Goal: Information Seeking & Learning: Learn about a topic

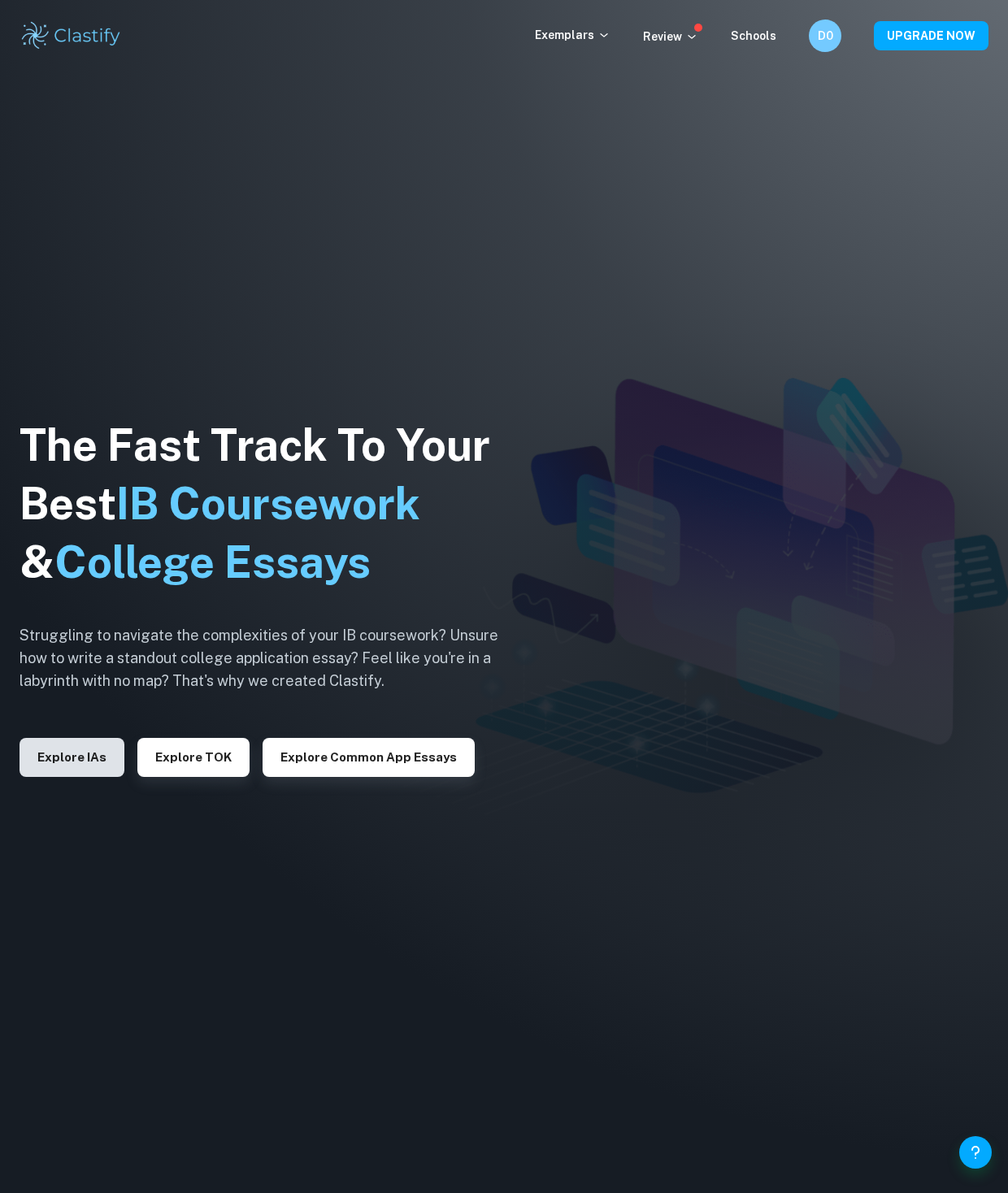
click at [124, 757] on button "Explore IAs" at bounding box center [72, 757] width 105 height 39
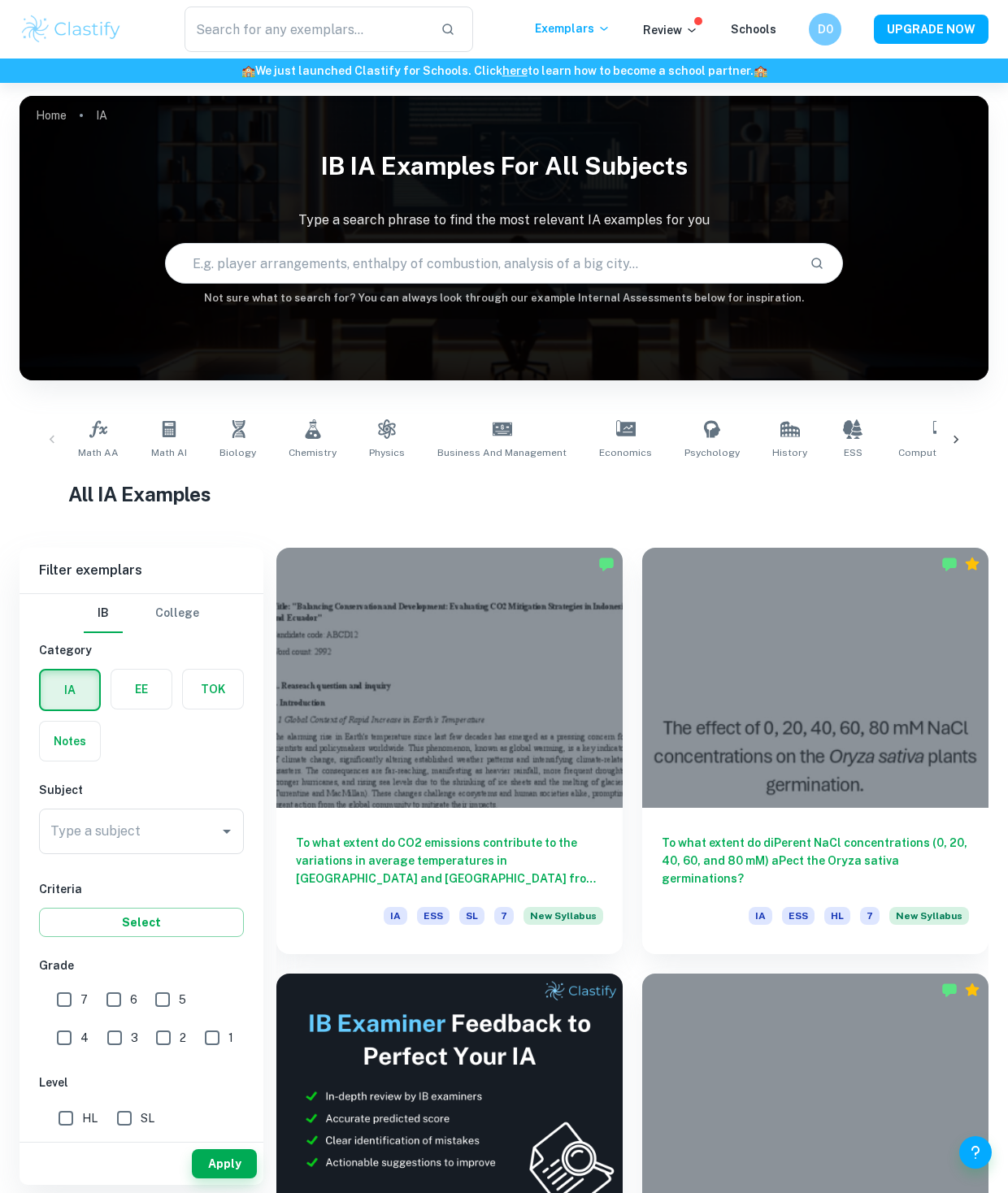
click at [618, 282] on input "text" at bounding box center [481, 263] width 631 height 46
click at [135, 709] on label "button" at bounding box center [142, 689] width 60 height 39
click at [0, 0] on input "radio" at bounding box center [0, 0] width 0 height 0
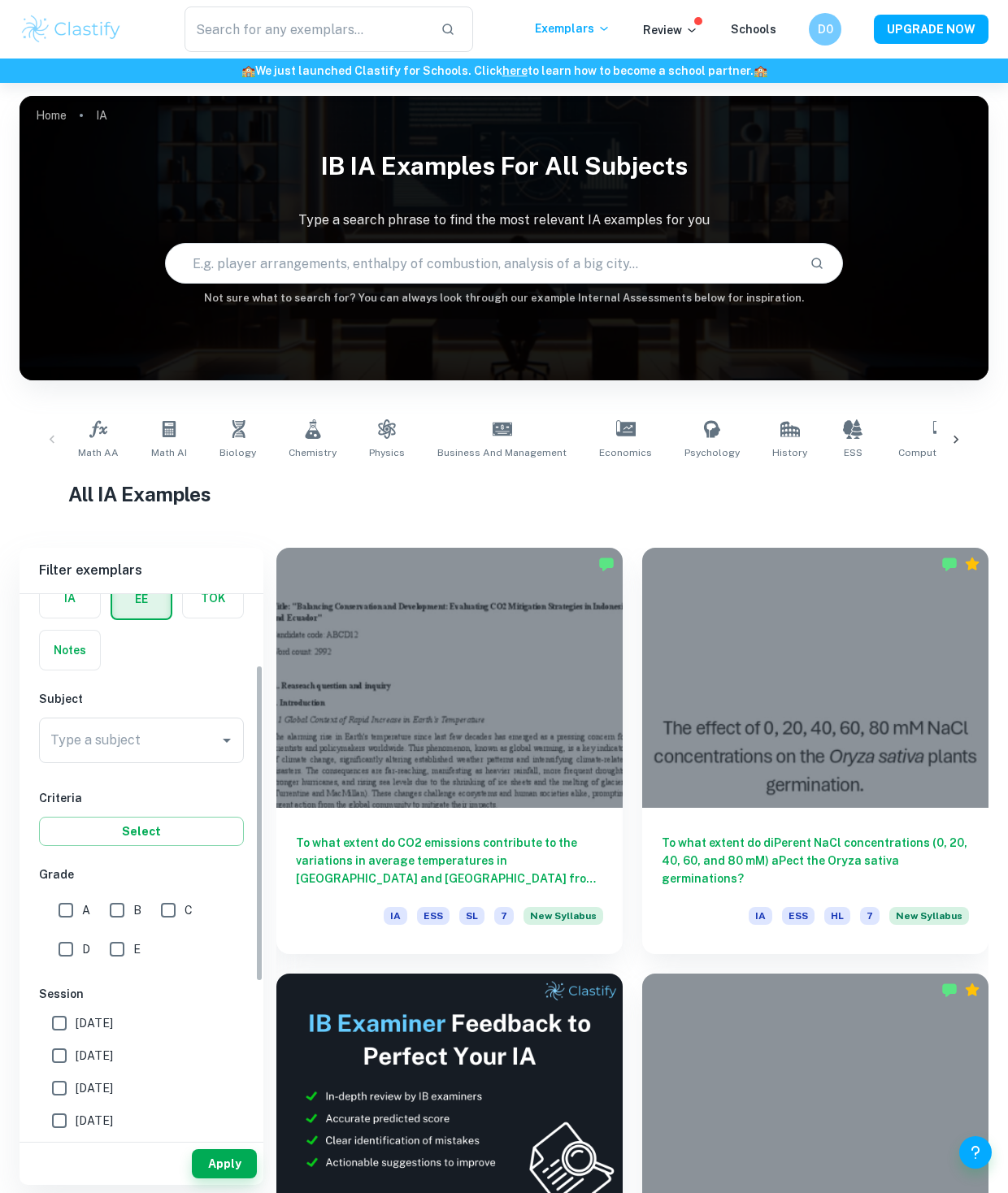
scroll to position [123, 0]
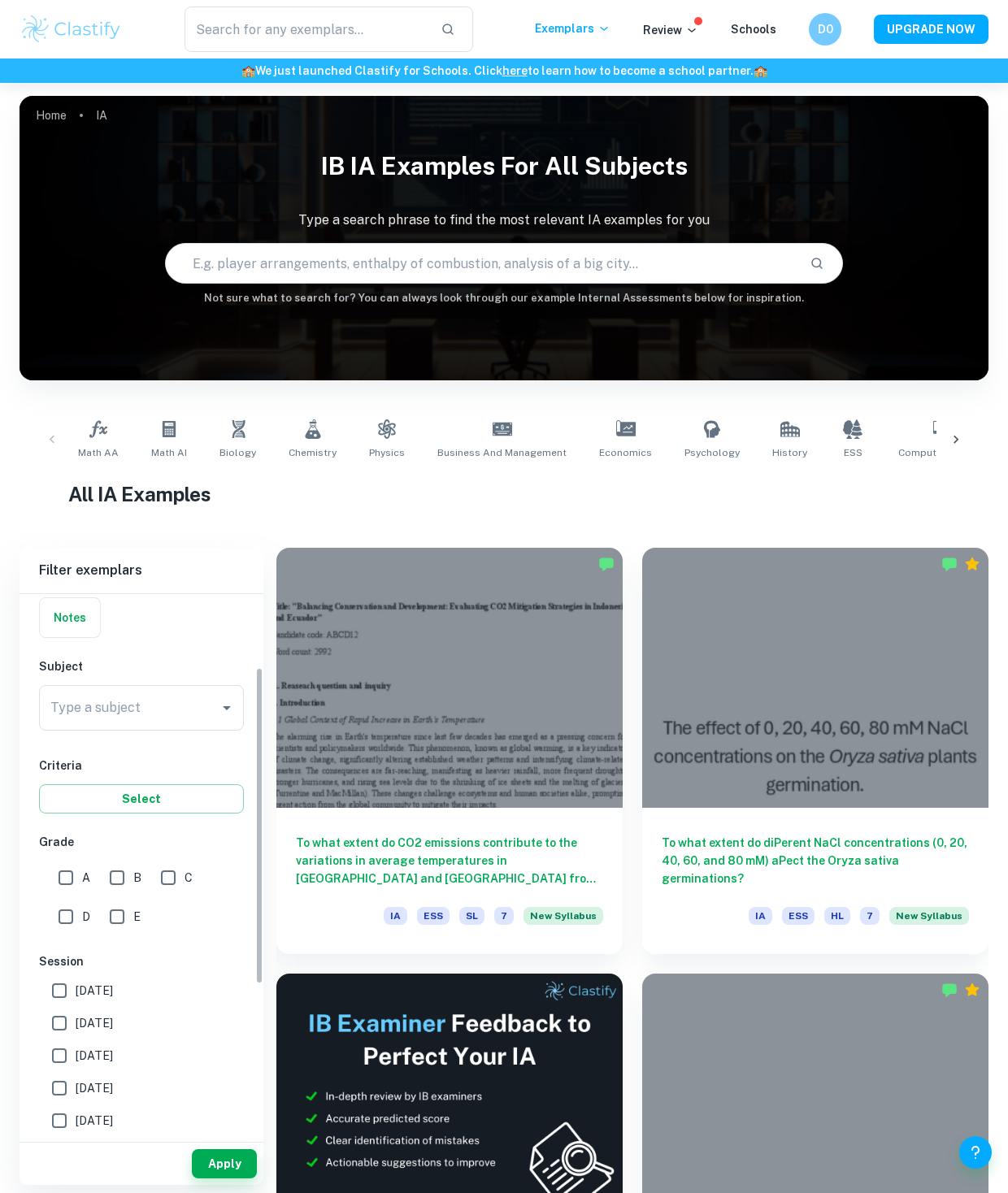
click at [125, 731] on div "Type a subject Type a subject" at bounding box center [142, 708] width 205 height 46
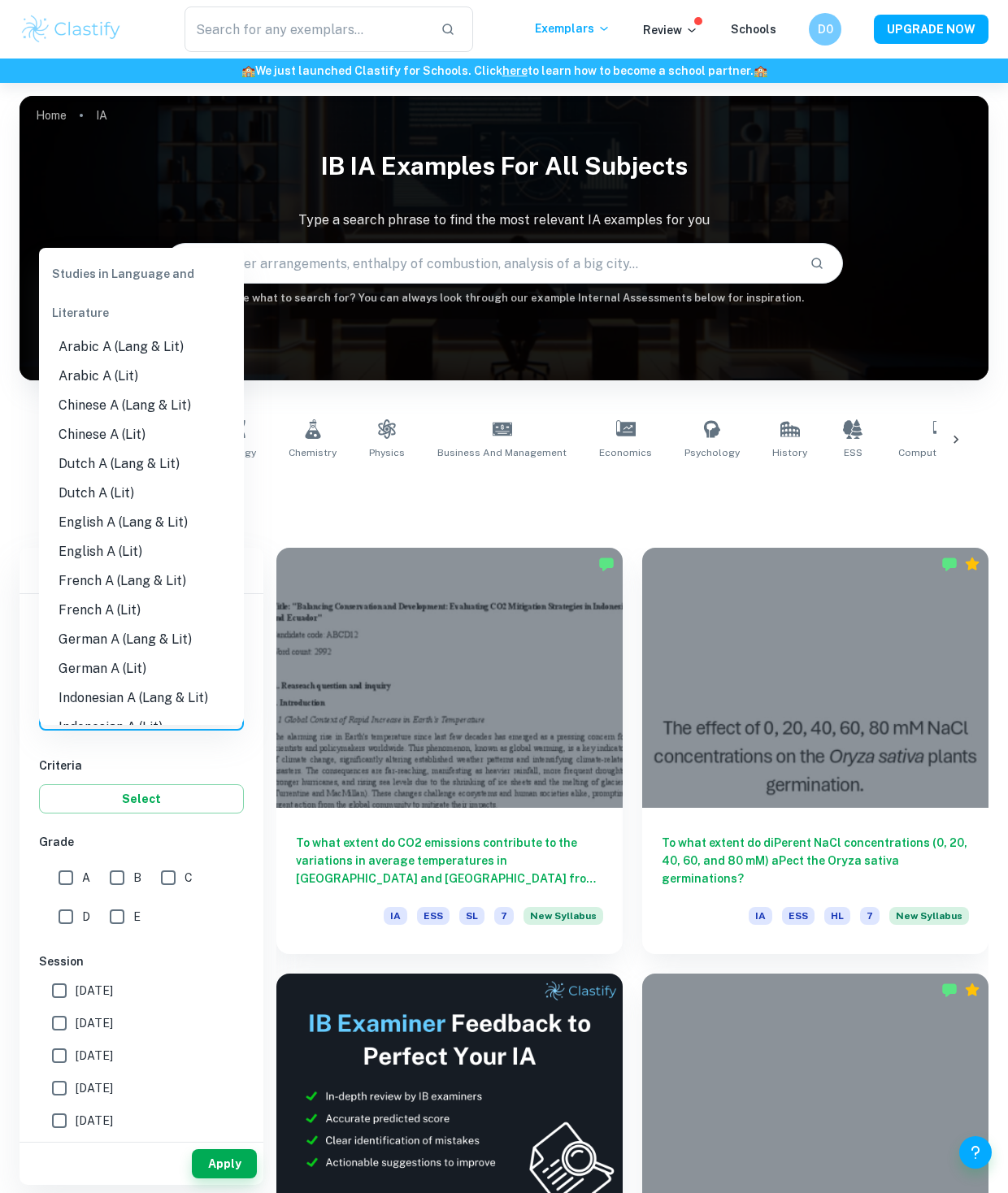
click at [143, 537] on li "English A (Lang & Lit)" at bounding box center [142, 522] width 205 height 29
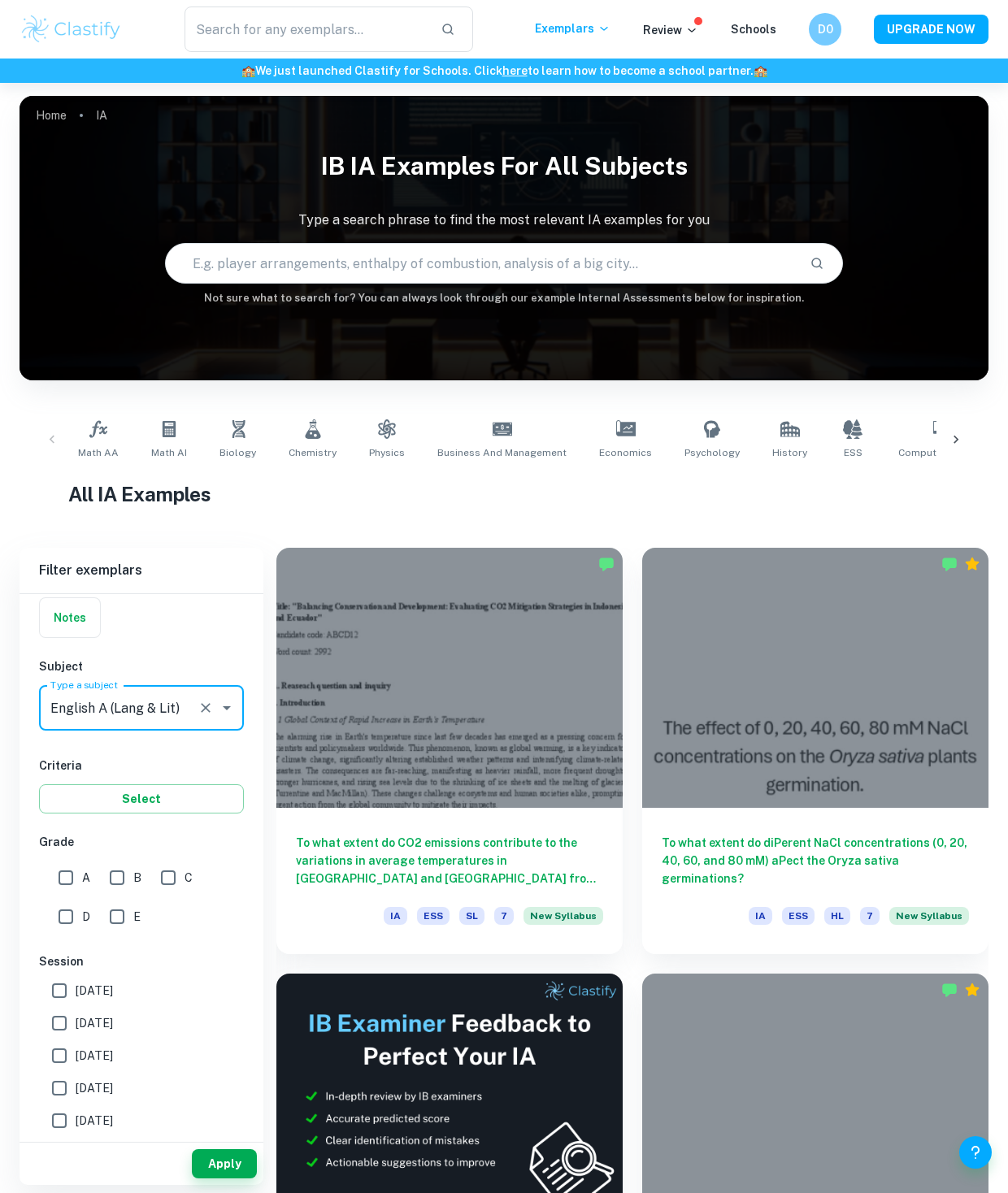
type input "English A (Lang & Lit)"
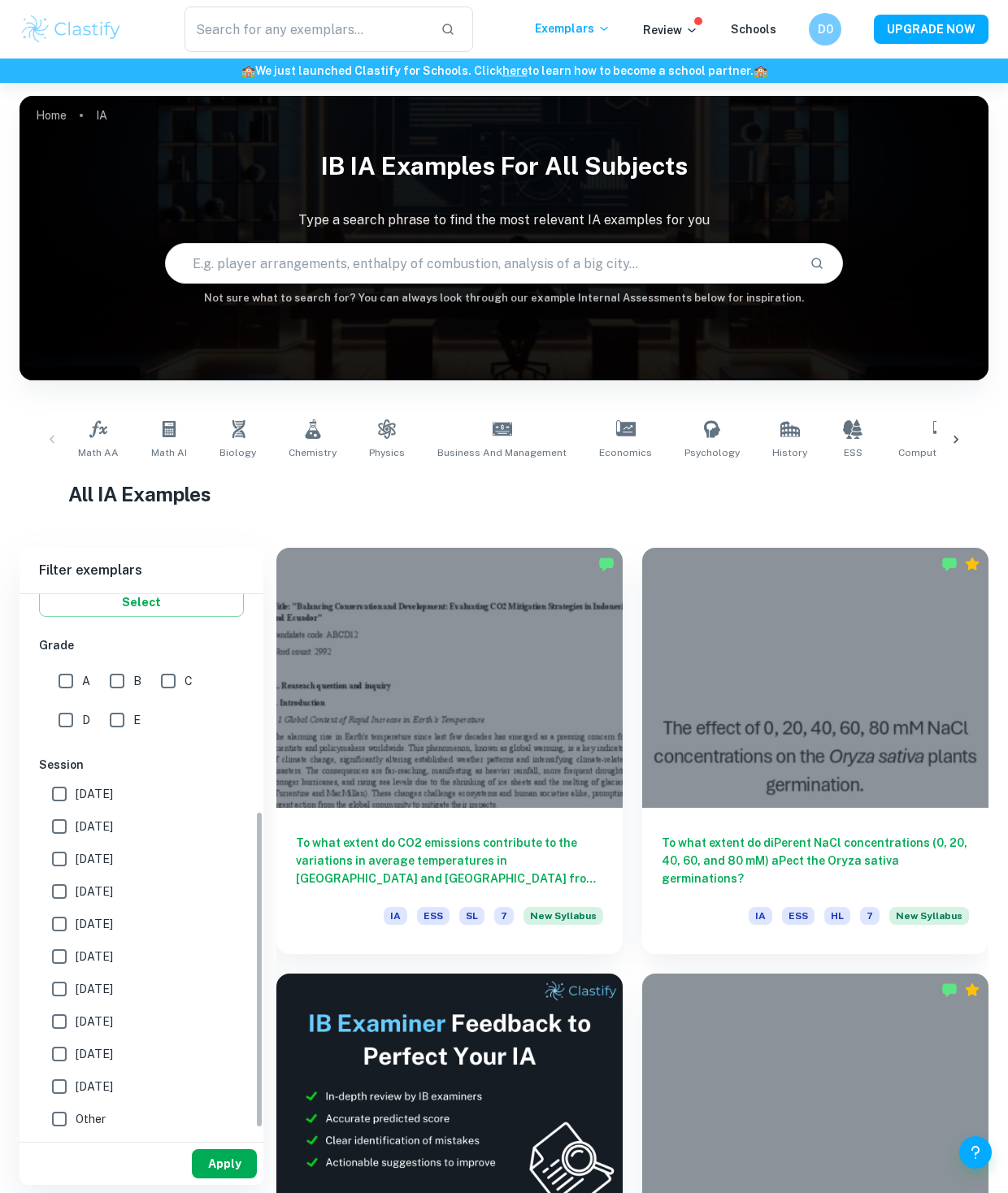
scroll to position [362, 0]
click at [227, 1177] on button "Apply" at bounding box center [224, 1164] width 65 height 29
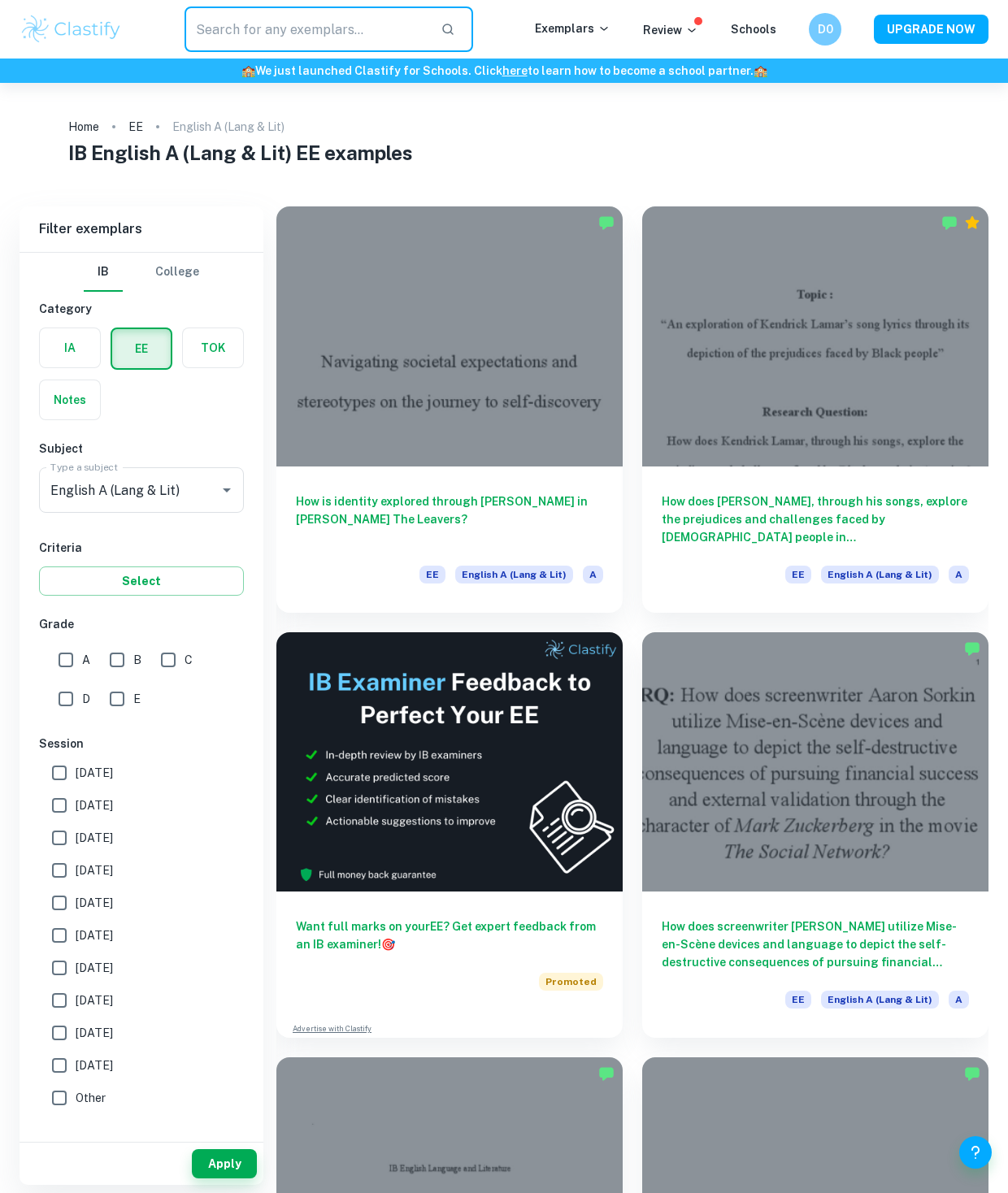
click at [289, 32] on input "text" at bounding box center [307, 29] width 243 height 46
type input "never let me go"
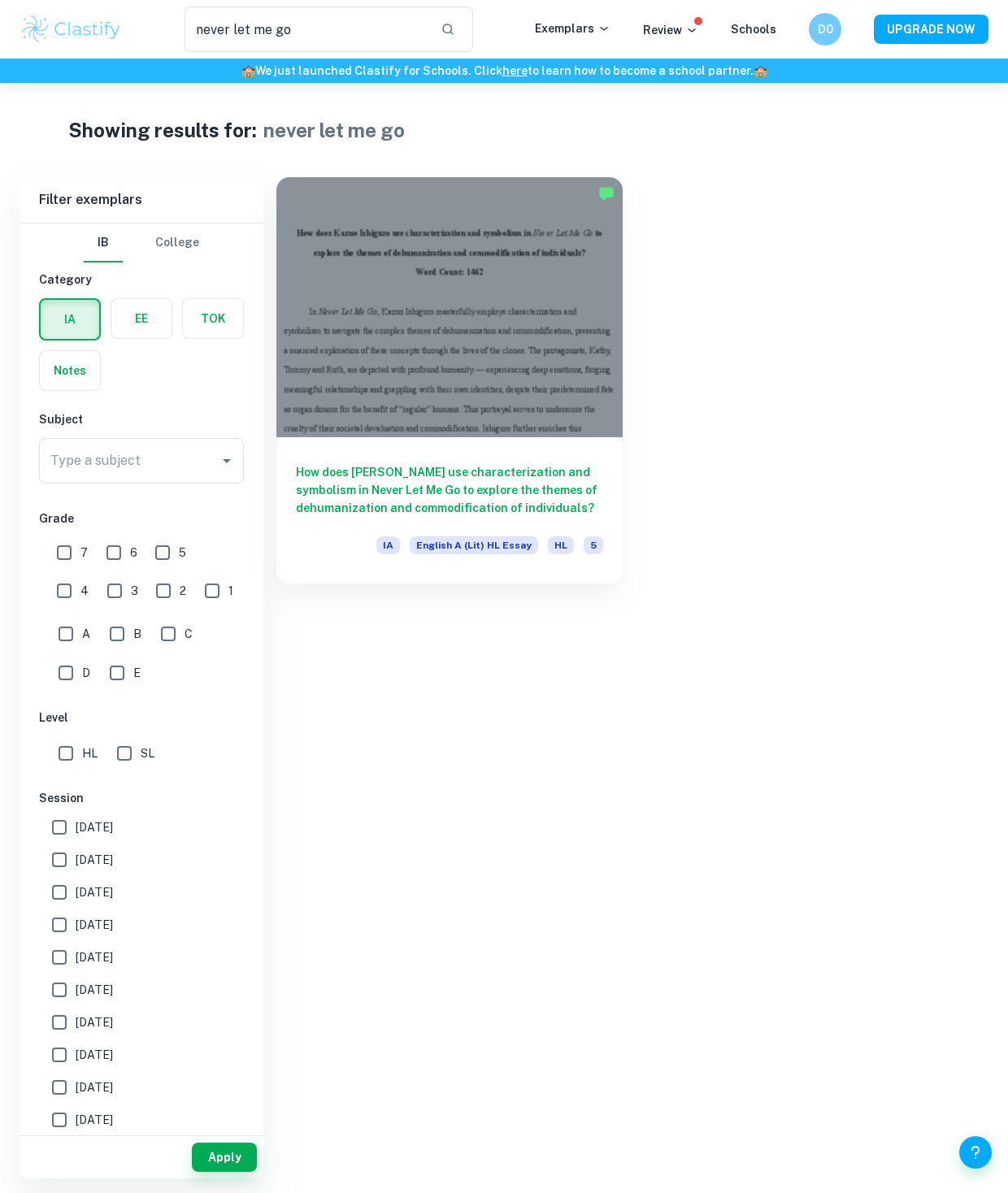
click at [130, 327] on label "button" at bounding box center [142, 318] width 60 height 39
click at [0, 0] on input "radio" at bounding box center [0, 0] width 0 height 0
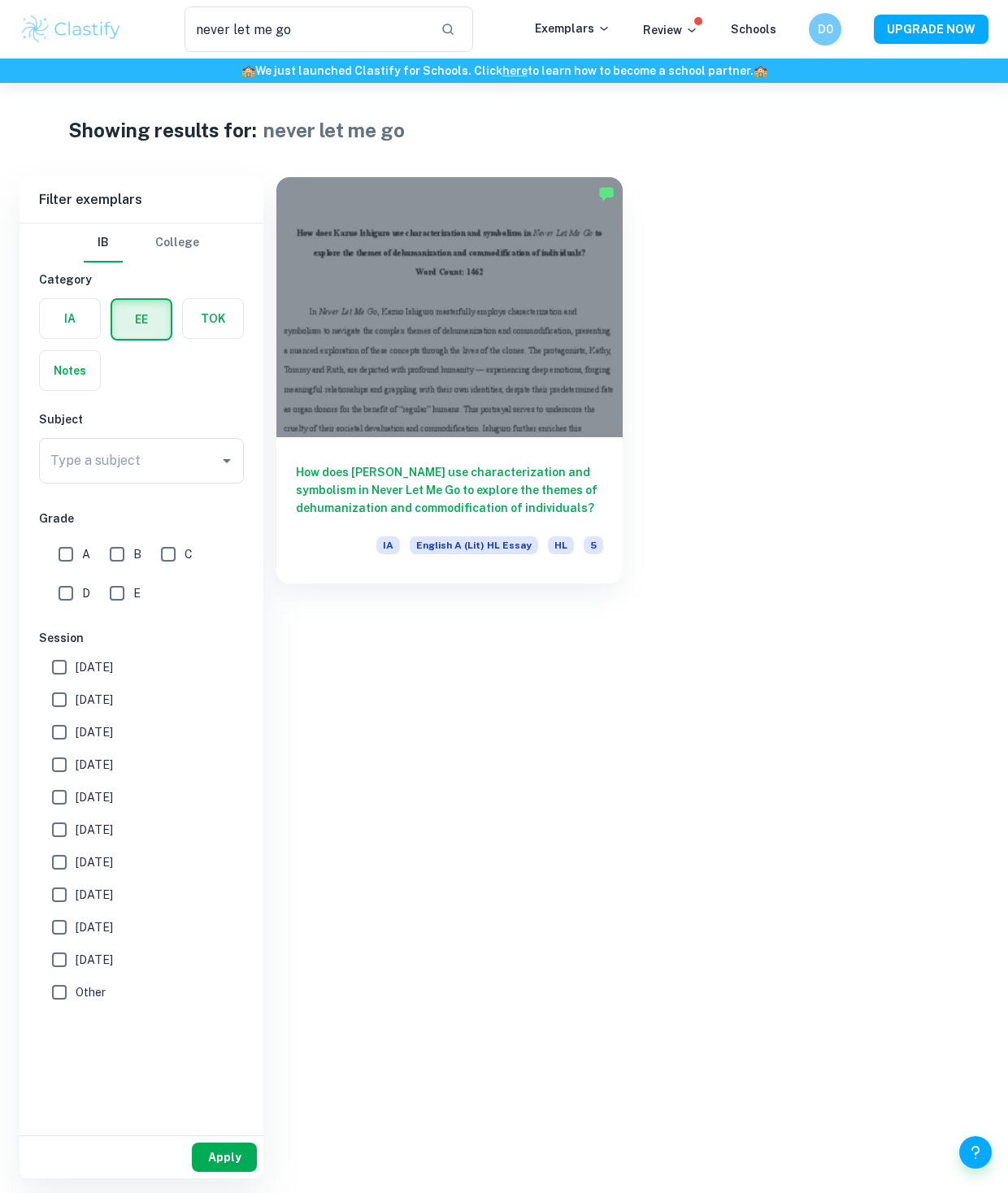
click at [227, 1155] on button "Apply" at bounding box center [224, 1157] width 65 height 29
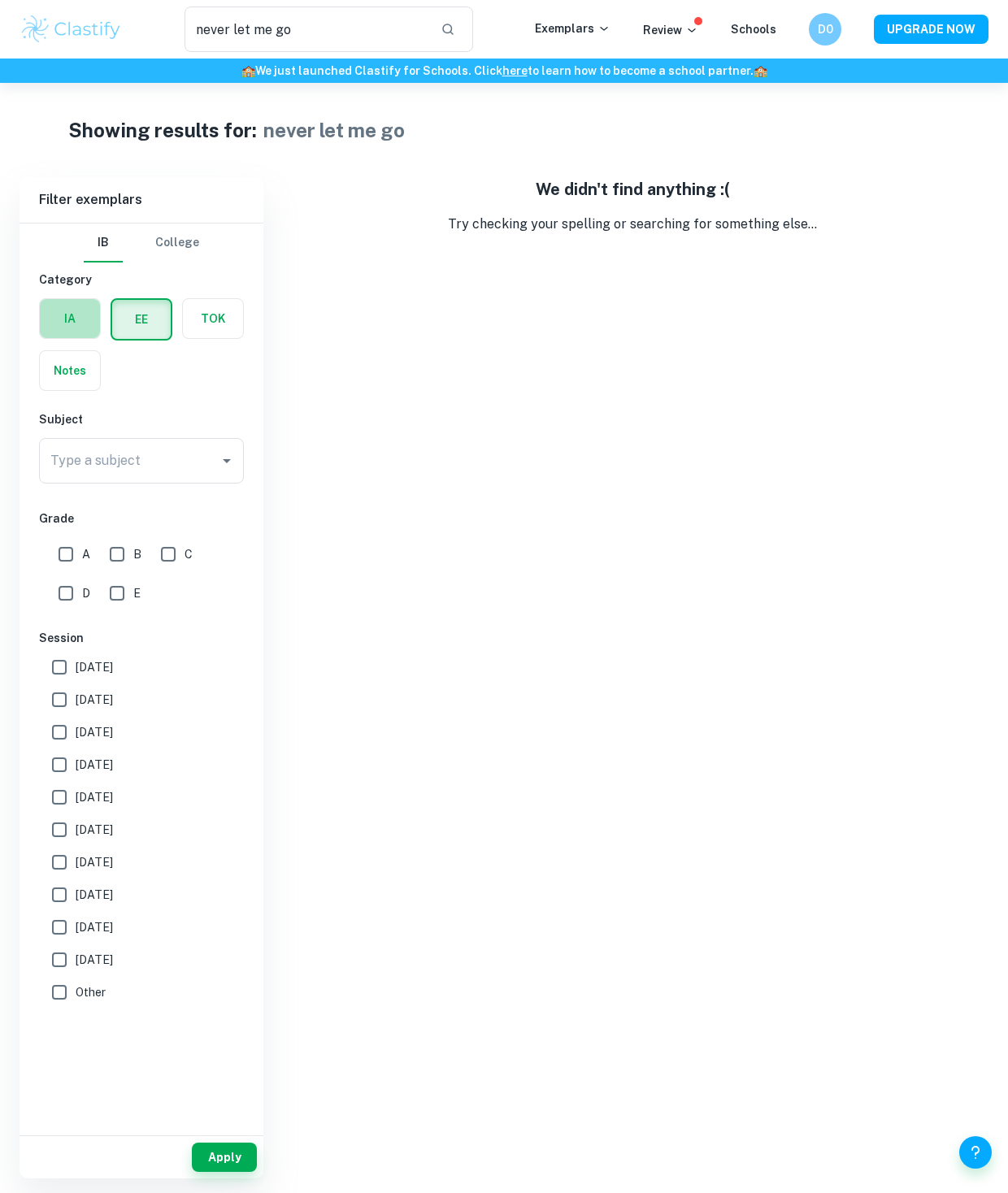
click at [53, 320] on label "button" at bounding box center [70, 318] width 60 height 39
click at [0, 0] on input "radio" at bounding box center [0, 0] width 0 height 0
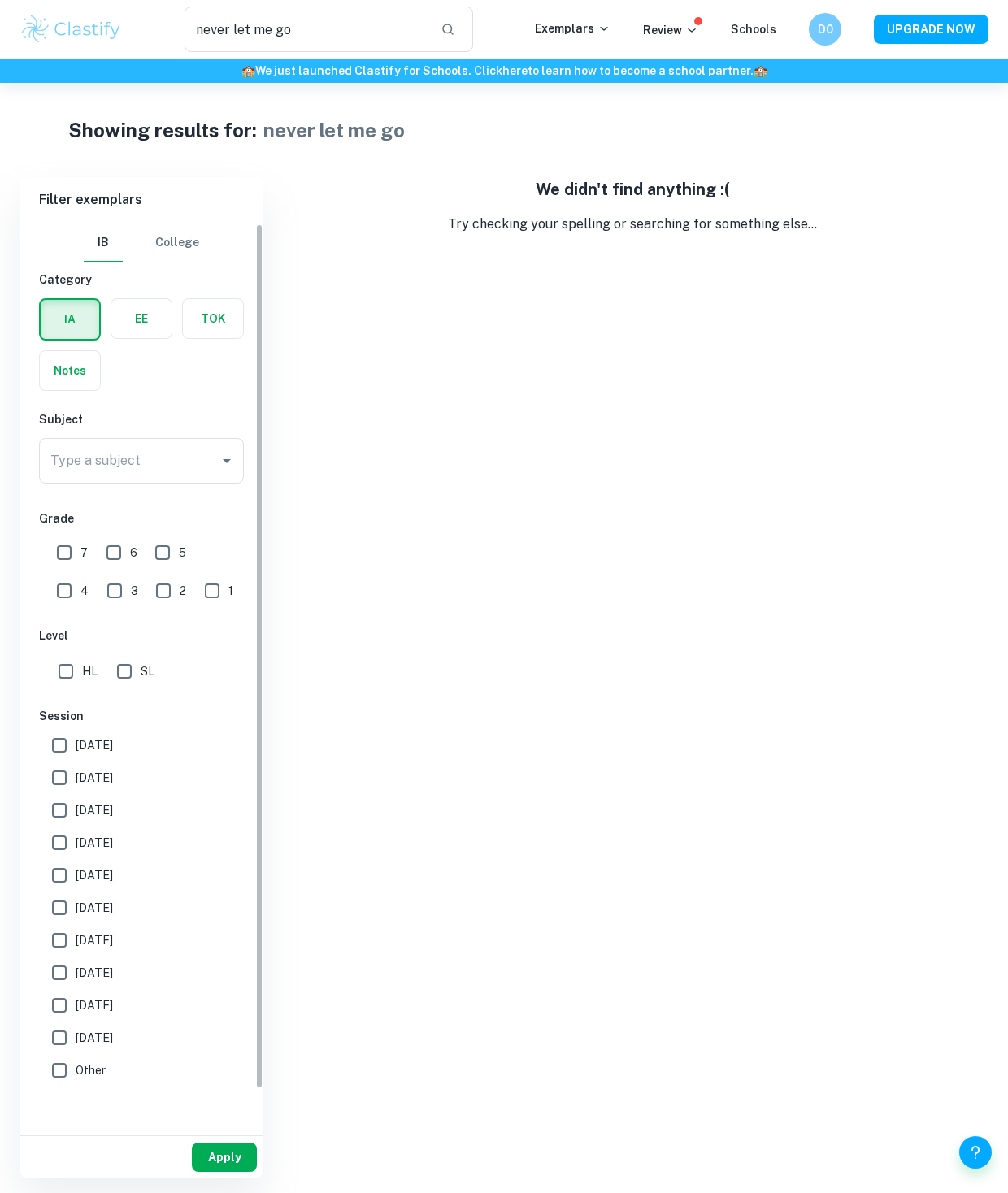
click at [226, 1143] on button "Apply" at bounding box center [224, 1157] width 65 height 29
